Goal: Task Accomplishment & Management: Use online tool/utility

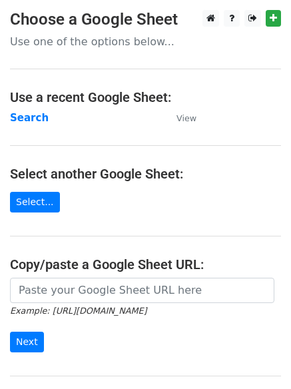
click at [111, 294] on input "url" at bounding box center [142, 290] width 264 height 25
type input "https://docs.google.com/spreadsheets/d/1aG7yNr7uhCXtAkMvER611Qxam57UOfS3xsbqtpR…"
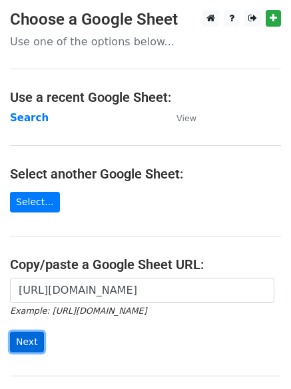
click at [17, 340] on input "Next" at bounding box center [27, 342] width 34 height 21
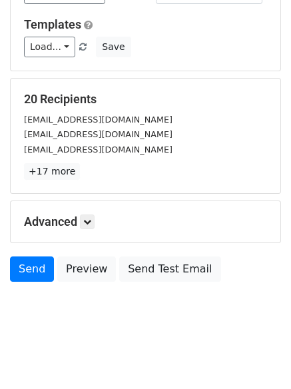
scroll to position [129, 0]
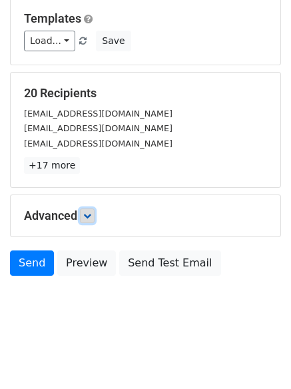
click at [89, 213] on icon at bounding box center [87, 216] width 8 height 8
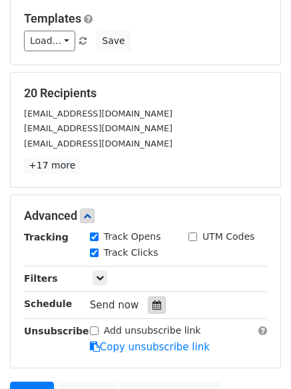
click at [148, 306] on div at bounding box center [157, 304] width 18 height 17
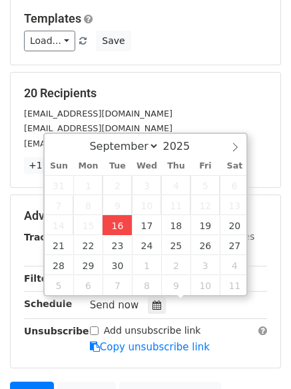
type input "2025-09-16 12:00"
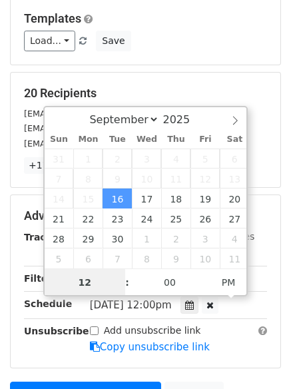
scroll to position [1, 0]
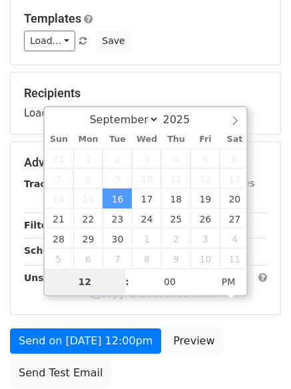
type input "4"
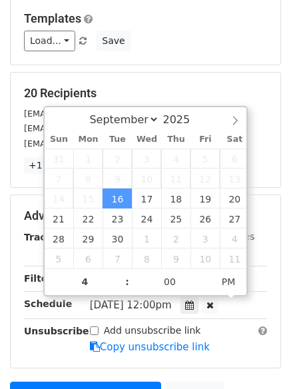
type input "2025-09-16 16:00"
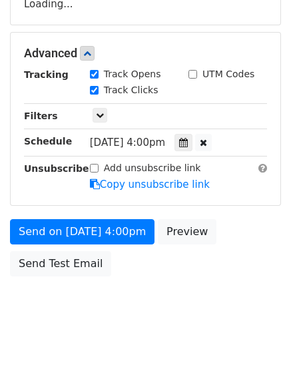
scroll to position [291, 0]
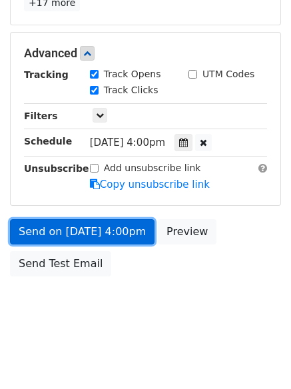
click at [92, 230] on link "Send on Sep 16 at 4:00pm" at bounding box center [82, 231] width 145 height 25
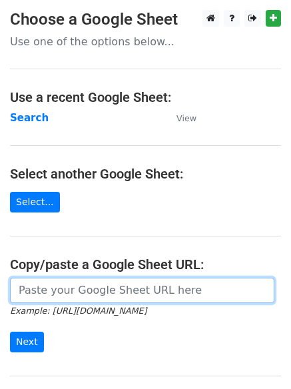
click at [93, 289] on input "url" at bounding box center [142, 290] width 264 height 25
type input "https://docs.google.com/spreadsheets/d/1aG7yNr7uhCXtAkMvER611Qxam57UOfS3xsbqtpR…"
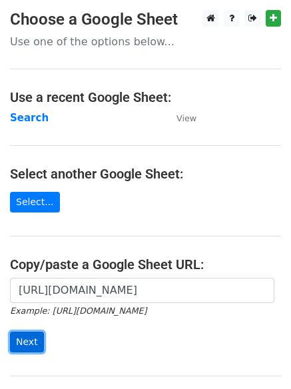
click at [18, 340] on input "Next" at bounding box center [27, 342] width 34 height 21
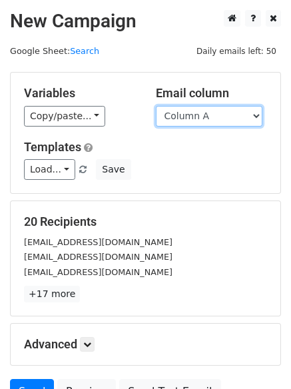
click at [258, 115] on select "Column A Column B Column C Column D" at bounding box center [209, 116] width 107 height 21
select select "Column B"
click at [156, 106] on select "Column A Column B Column C Column D" at bounding box center [209, 116] width 107 height 21
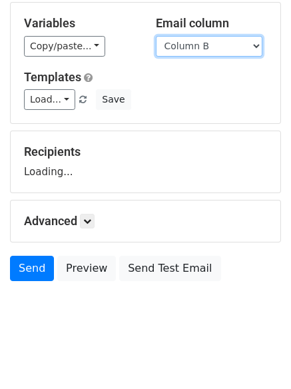
scroll to position [75, 0]
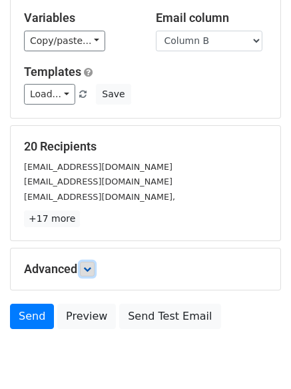
click at [91, 266] on icon at bounding box center [87, 269] width 8 height 8
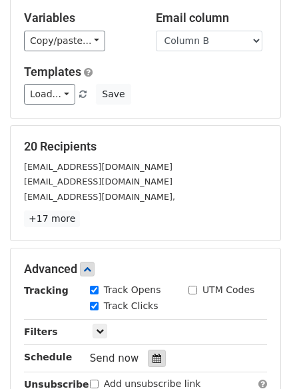
click at [153, 356] on icon at bounding box center [157, 358] width 9 height 9
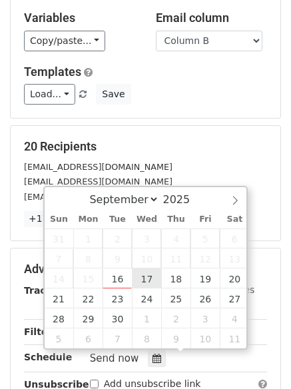
type input "2025-09-17 12:00"
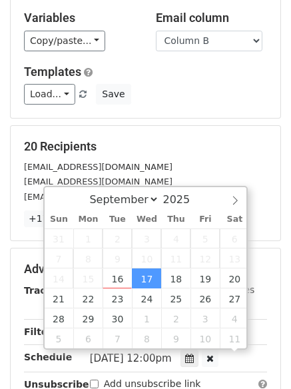
scroll to position [1, 0]
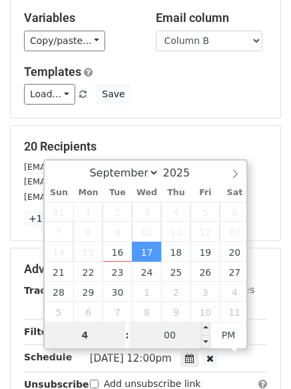
type input "4"
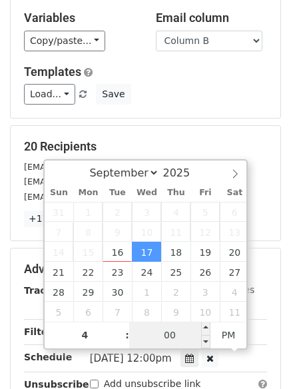
type input "2025-09-17 16:00"
type input "04"
click at [170, 327] on input "00" at bounding box center [169, 335] width 81 height 27
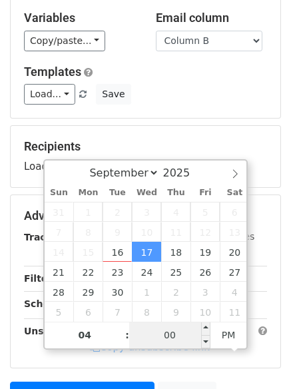
type input "4"
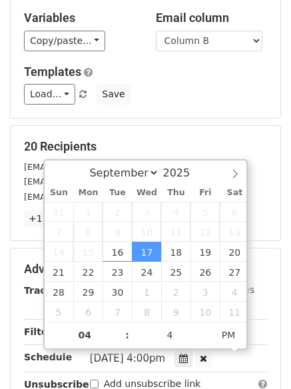
type input "2025-09-17 16:04"
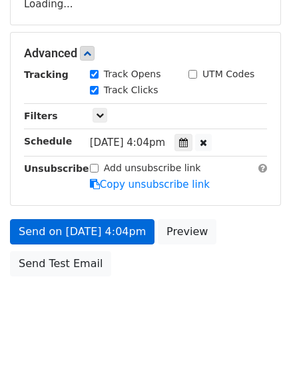
scroll to position [291, 0]
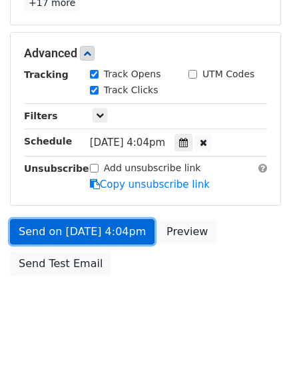
click at [79, 232] on link "Send on Sep 17 at 4:04pm" at bounding box center [82, 231] width 145 height 25
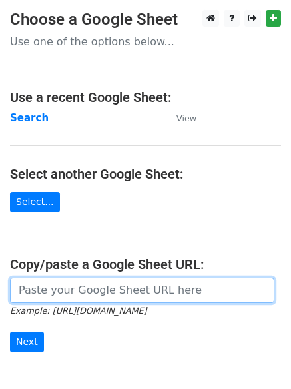
click at [47, 288] on input "url" at bounding box center [142, 290] width 264 height 25
type input "[URL][DOMAIN_NAME]"
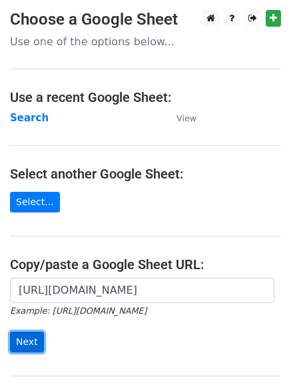
click at [25, 341] on input "Next" at bounding box center [27, 342] width 34 height 21
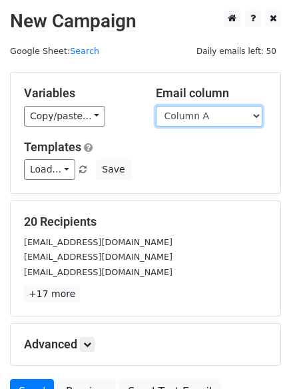
click at [256, 117] on select "Column A Column B Column C Column D" at bounding box center [209, 116] width 107 height 21
select select "Column C"
click at [156, 106] on select "Column A Column B Column C Column D" at bounding box center [209, 116] width 107 height 21
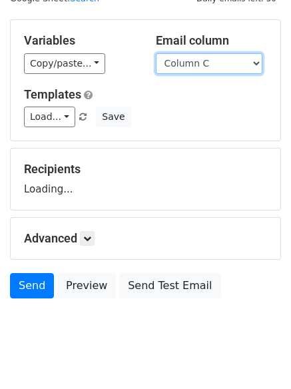
scroll to position [75, 0]
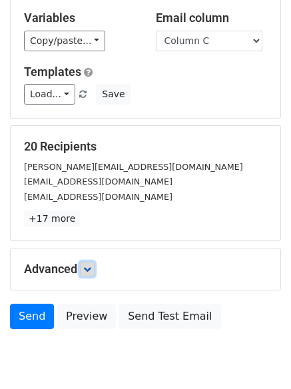
click at [91, 265] on icon at bounding box center [87, 269] width 8 height 8
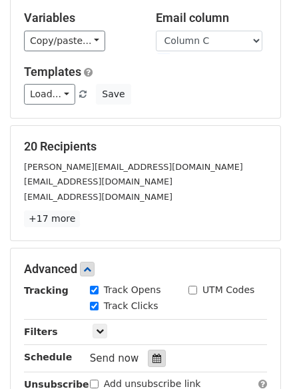
click at [148, 355] on div at bounding box center [157, 358] width 18 height 17
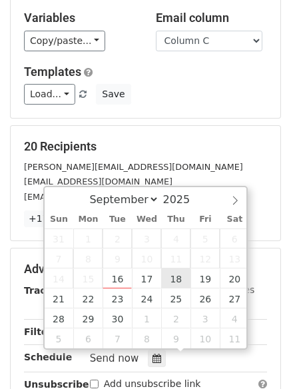
type input "2025-09-18 12:00"
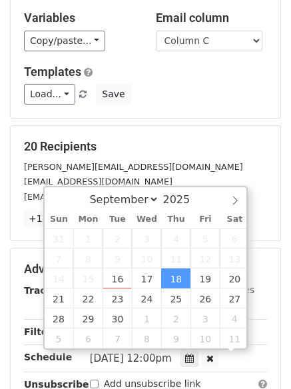
scroll to position [1, 0]
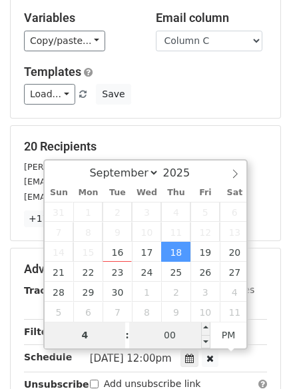
type input "4"
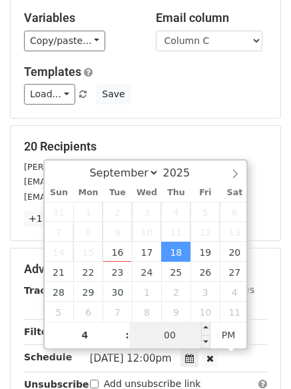
type input "2025-09-18 16:00"
type input "04"
click at [177, 335] on input "00" at bounding box center [169, 335] width 81 height 27
type input "8"
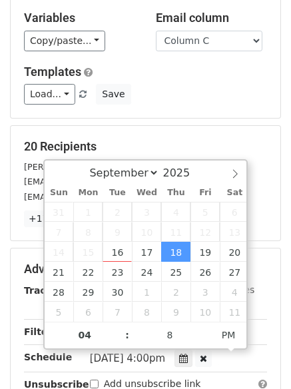
type input "2025-09-18 16:08"
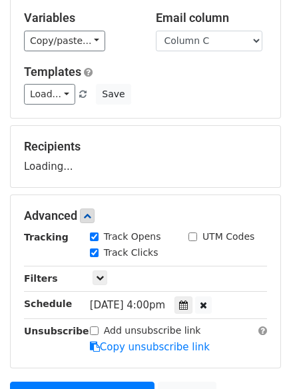
scroll to position [238, 0]
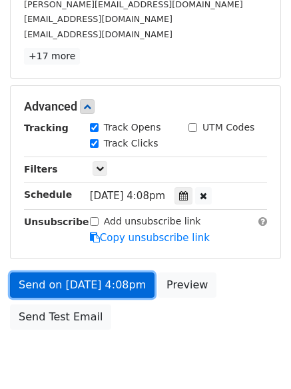
click at [82, 283] on link "Send on Sep 18 at 4:08pm" at bounding box center [82, 284] width 145 height 25
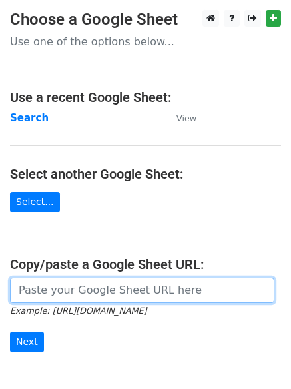
click at [90, 288] on input "url" at bounding box center [142, 290] width 264 height 25
click at [119, 292] on input "url" at bounding box center [142, 290] width 264 height 25
type input "https://docs.google.com/spreadsheets/d/1aG7yNr7uhCXtAkMvER611Qxam57UOfS3xsbqtpR…"
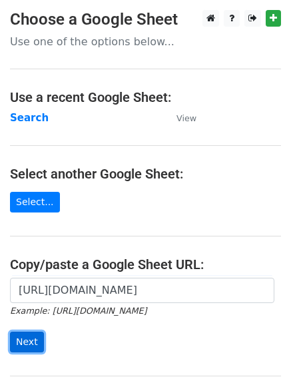
click at [27, 341] on input "Next" at bounding box center [27, 342] width 34 height 21
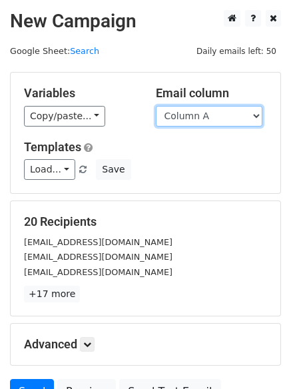
click at [260, 116] on select "Column A Column B Column C Column D" at bounding box center [209, 116] width 107 height 21
select select "Column D"
click at [156, 106] on select "Column A Column B Column C Column D" at bounding box center [209, 116] width 107 height 21
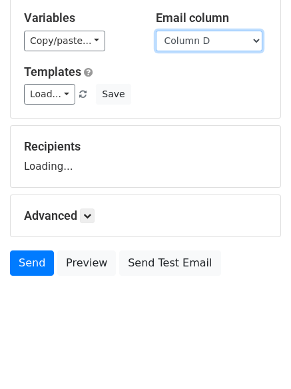
scroll to position [92, 0]
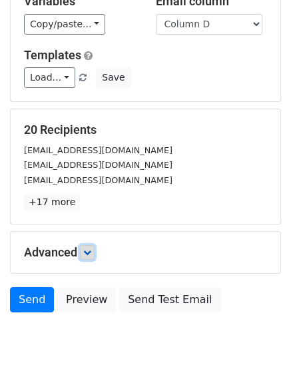
click at [90, 252] on icon at bounding box center [87, 253] width 8 height 8
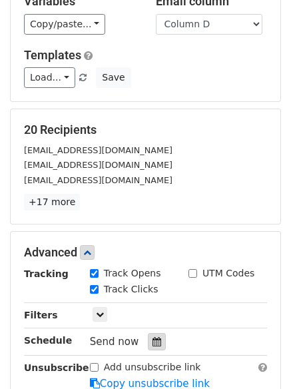
click at [153, 342] on icon at bounding box center [157, 341] width 9 height 9
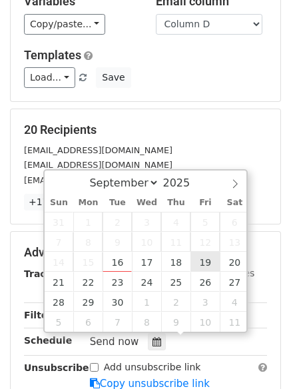
type input "[DATE] 12:00"
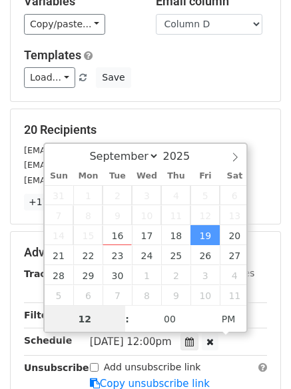
scroll to position [1, 0]
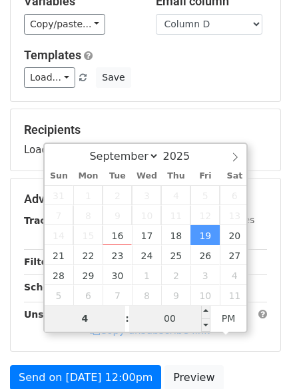
type input "4"
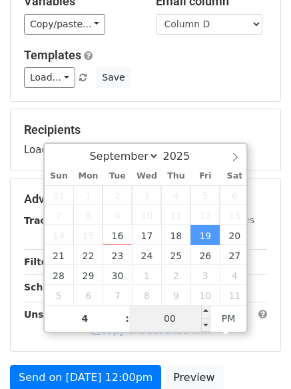
type input "[DATE] 16:00"
type input "04"
click at [172, 317] on input "00" at bounding box center [169, 318] width 81 height 27
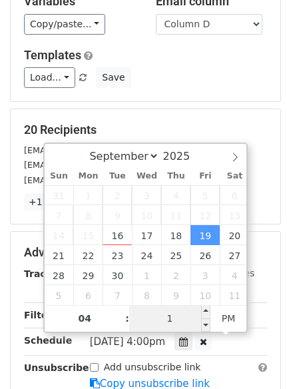
type input "12"
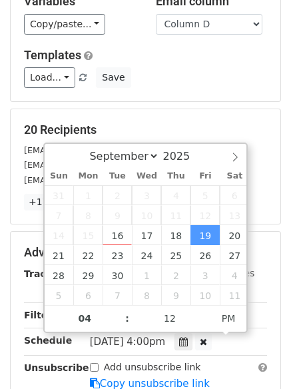
type input "[DATE] 16:12"
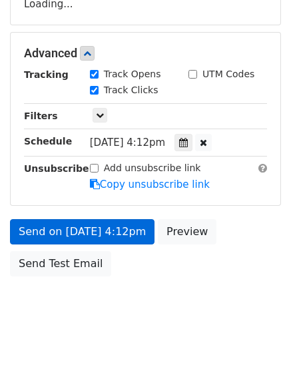
scroll to position [291, 0]
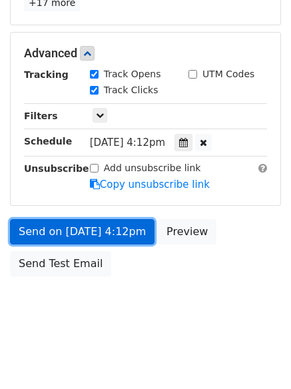
click at [83, 228] on link "Send on [DATE] 4:12pm" at bounding box center [82, 231] width 145 height 25
